Goal: Check status

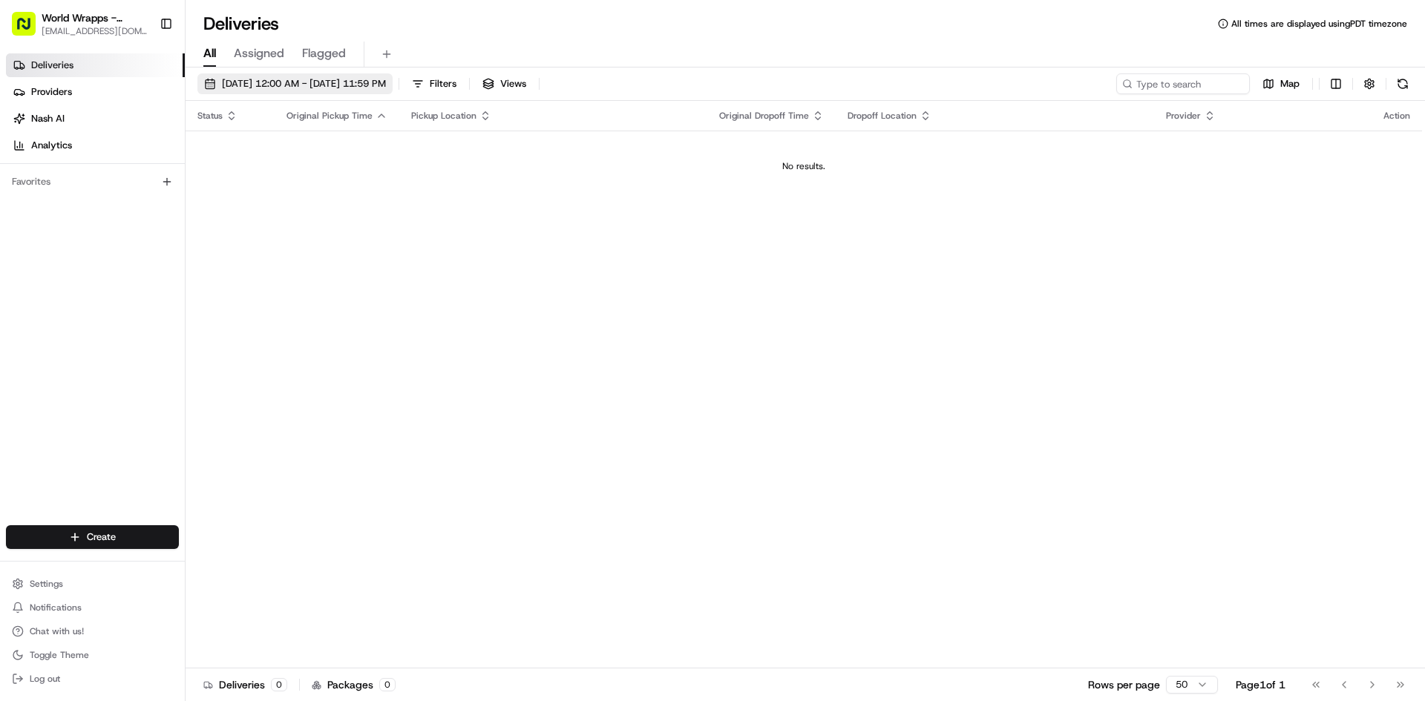
click at [346, 87] on span "[DATE] 12:00 AM - [DATE] 11:59 PM" at bounding box center [304, 83] width 164 height 13
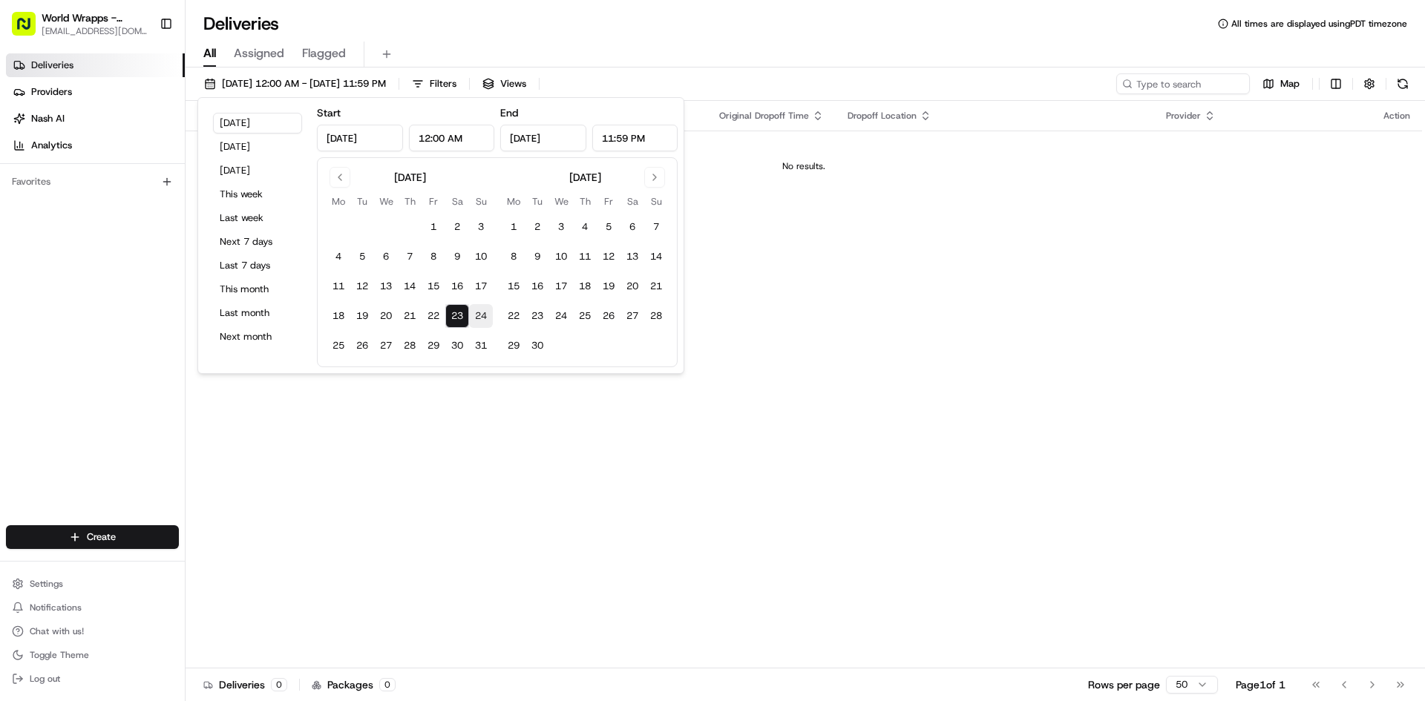
click at [485, 315] on button "24" at bounding box center [481, 316] width 24 height 24
type input "[DATE]"
click at [753, 40] on div "All Assigned Flagged" at bounding box center [805, 52] width 1239 height 32
